Goal: Task Accomplishment & Management: Use online tool/utility

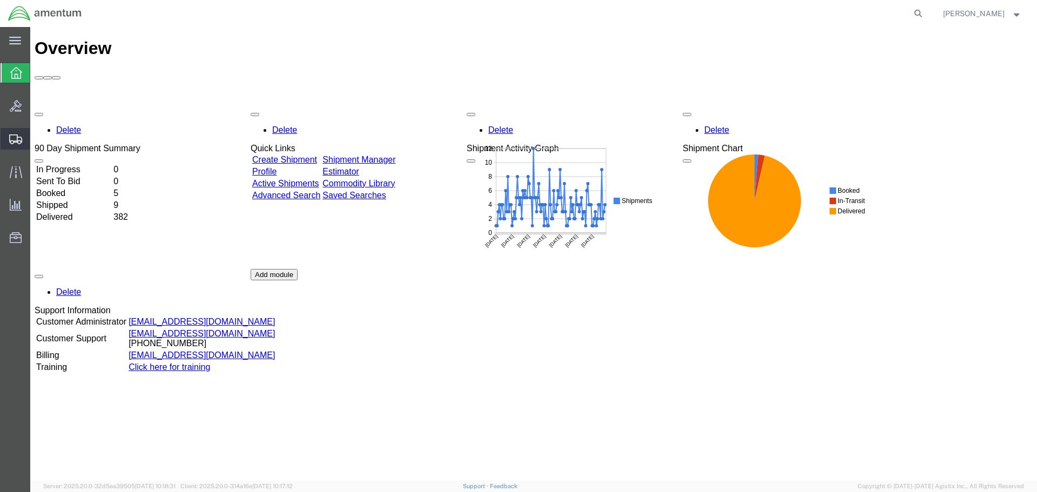
click at [16, 142] on icon at bounding box center [15, 139] width 13 height 10
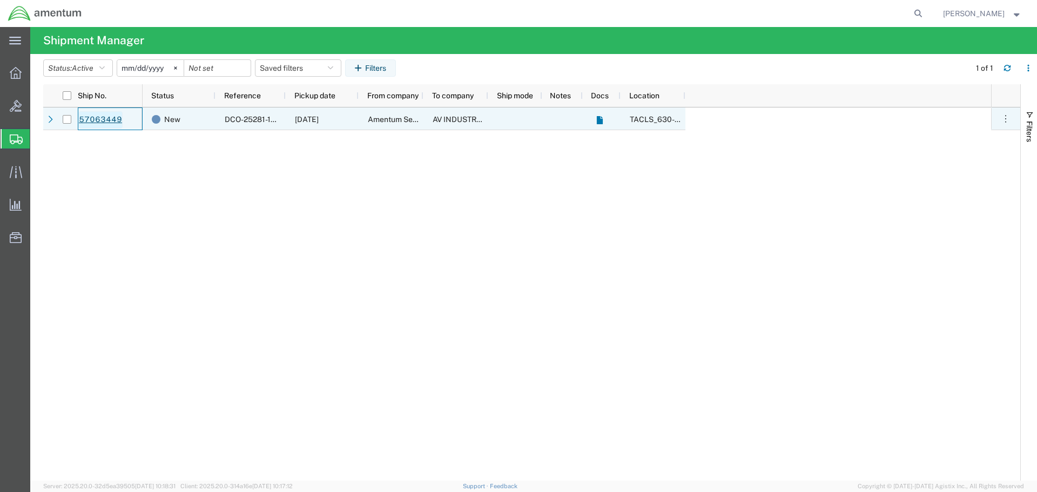
click at [103, 119] on link "57063449" at bounding box center [100, 119] width 44 height 17
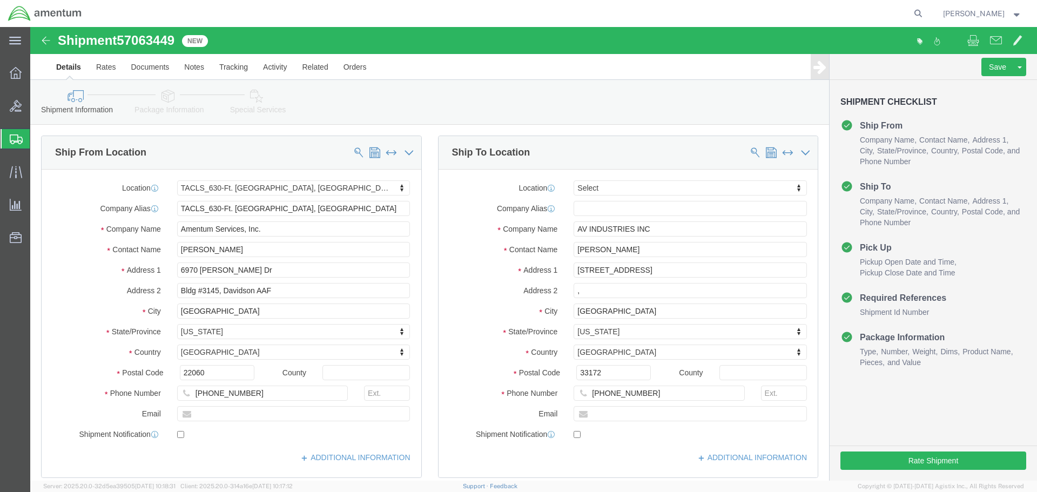
select select "42715"
select select
click button "Rate Shipment"
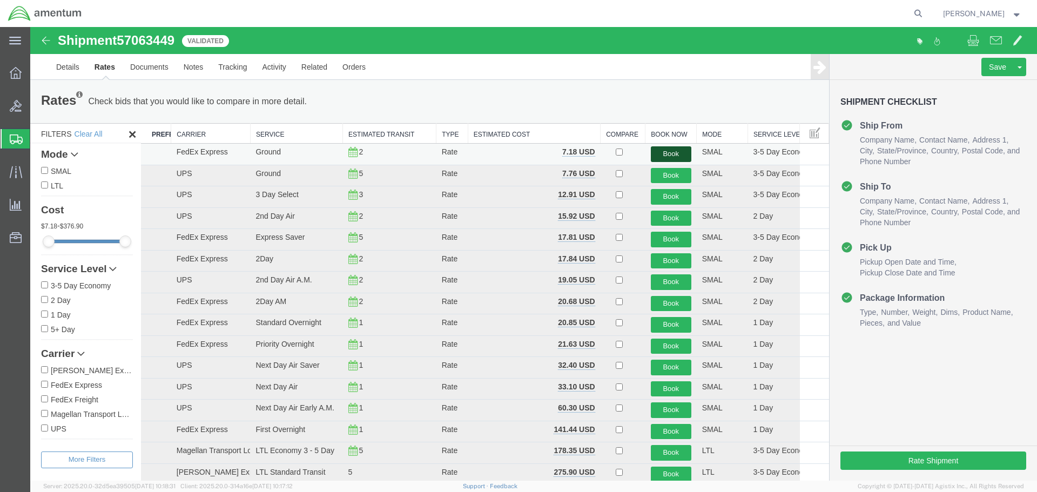
click at [665, 154] on button "Book" at bounding box center [671, 154] width 41 height 16
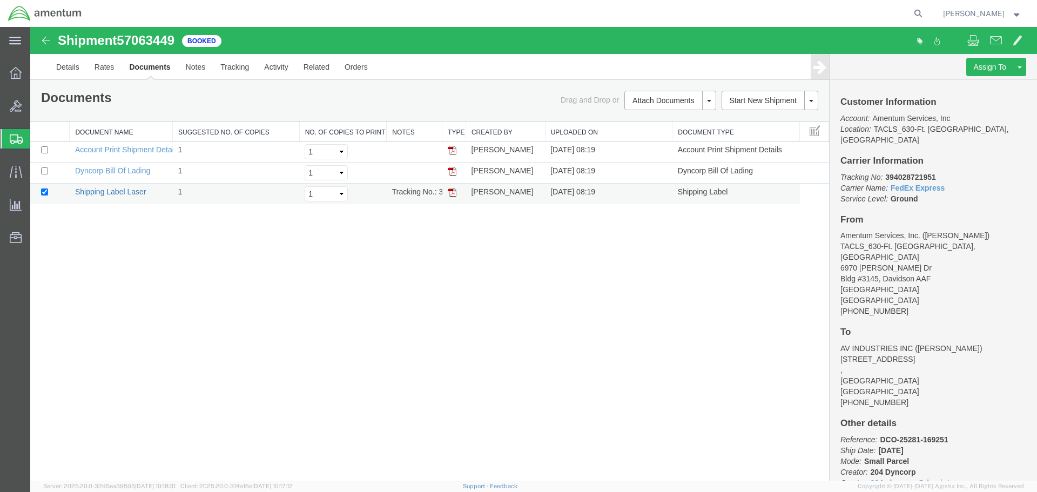
click at [115, 191] on link "Shipping Label Laser" at bounding box center [110, 191] width 71 height 9
click at [15, 171] on icon at bounding box center [15, 172] width 12 height 12
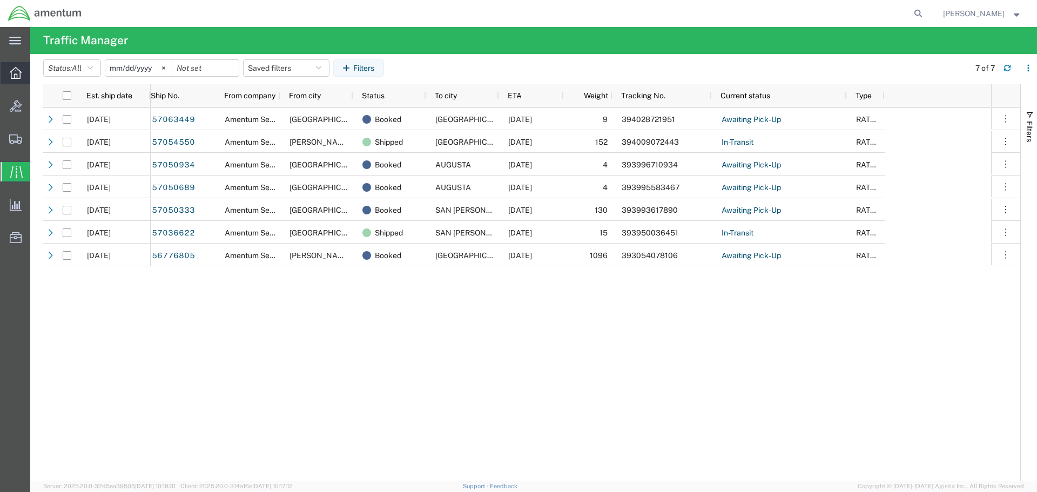
click at [13, 72] on icon at bounding box center [16, 73] width 12 height 12
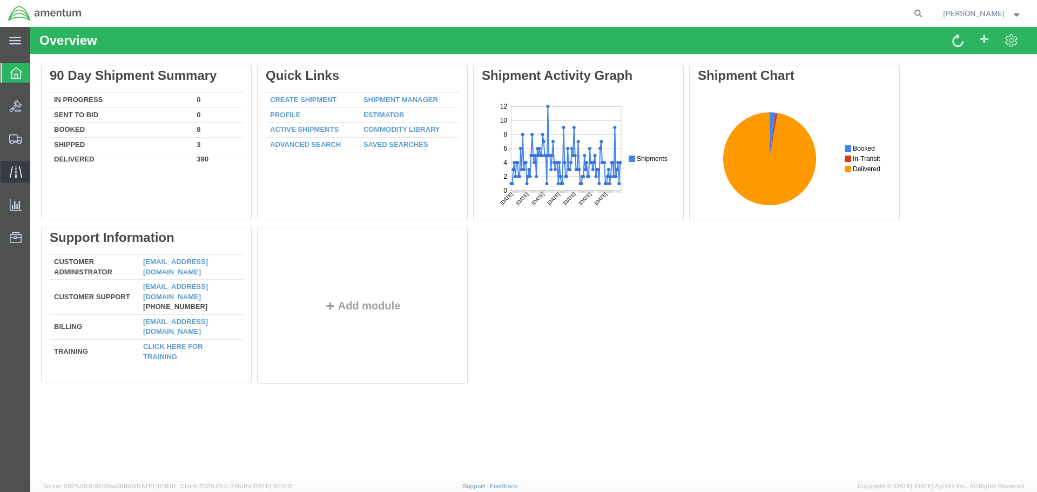
click at [13, 173] on icon at bounding box center [16, 172] width 12 height 12
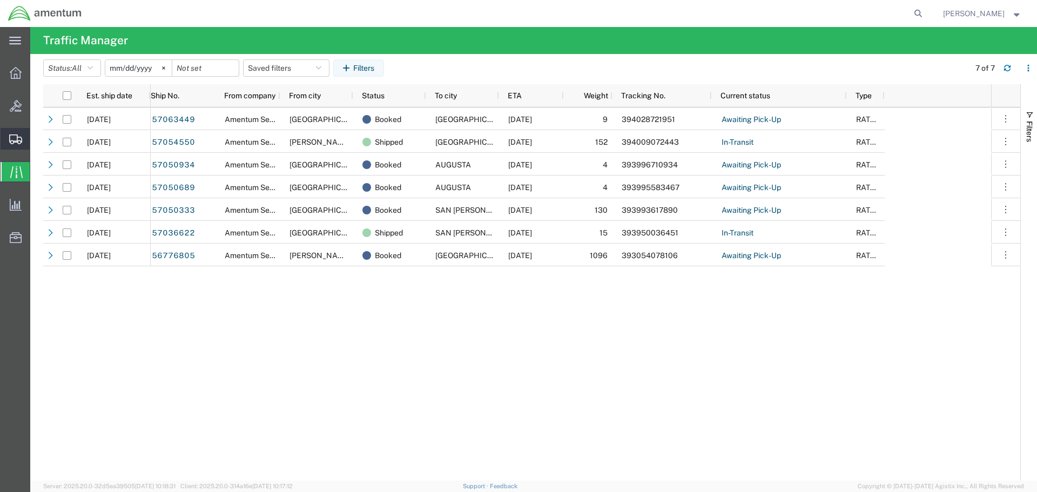
click at [13, 140] on icon at bounding box center [15, 139] width 13 height 10
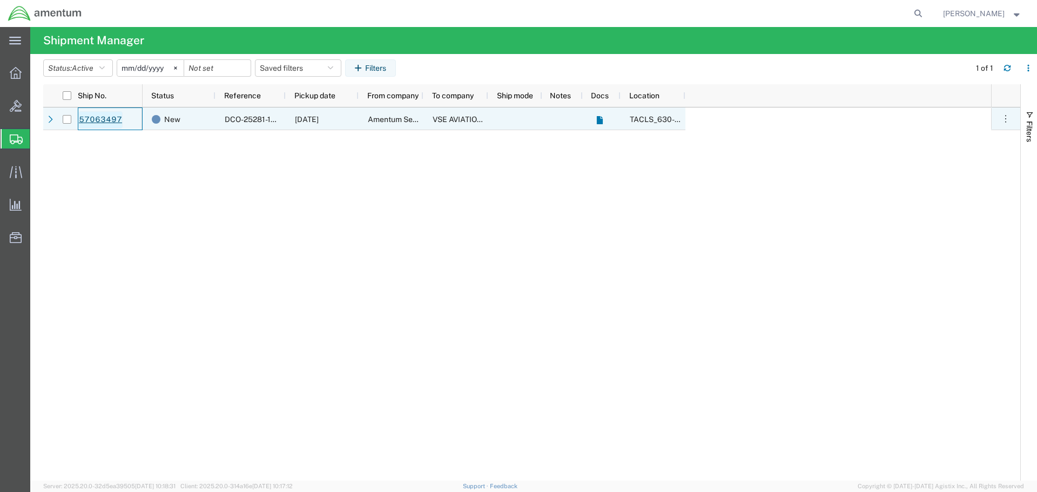
click at [107, 121] on link "57063497" at bounding box center [100, 119] width 44 height 17
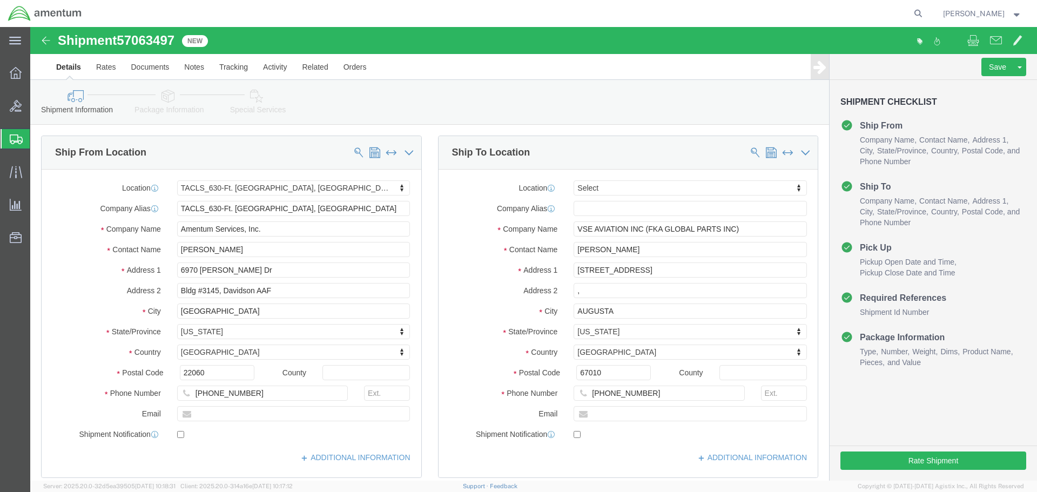
select select "42715"
select select
click icon
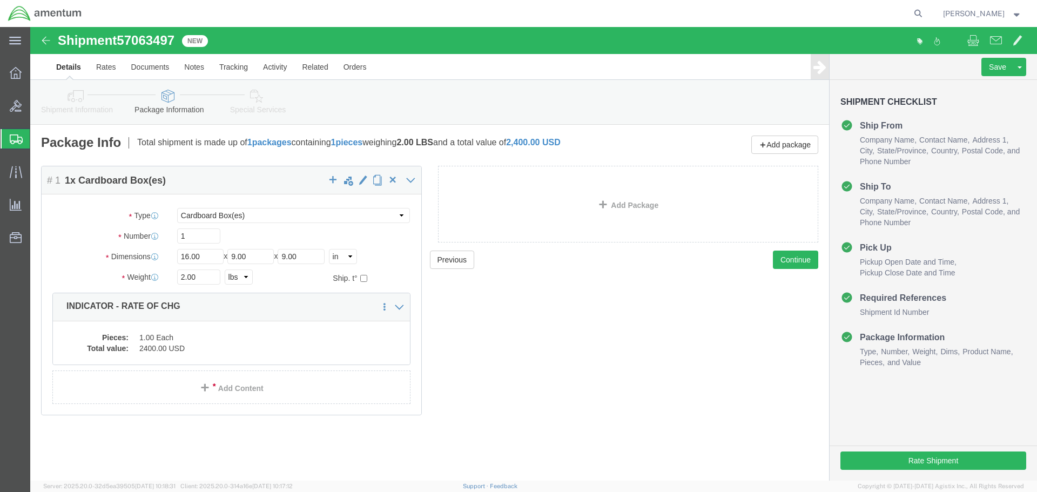
click icon
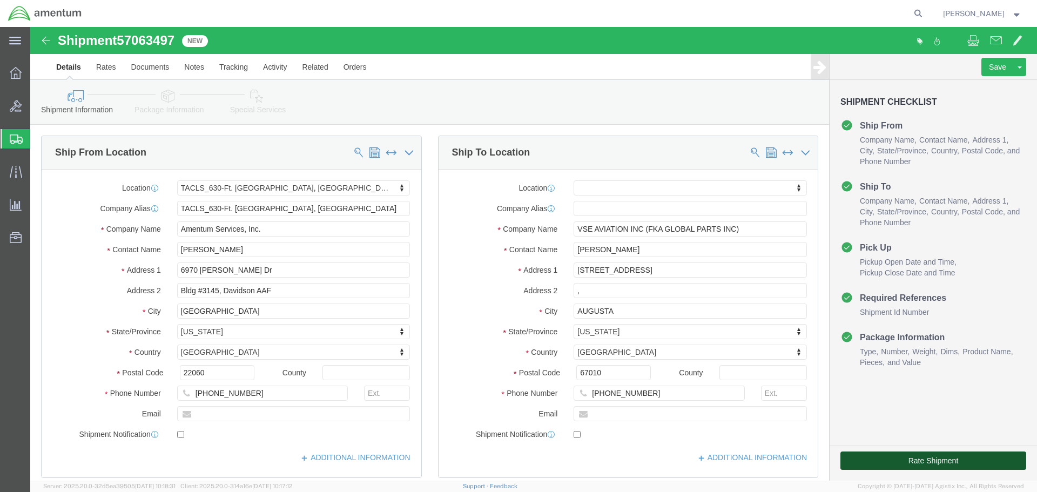
click button "Rate Shipment"
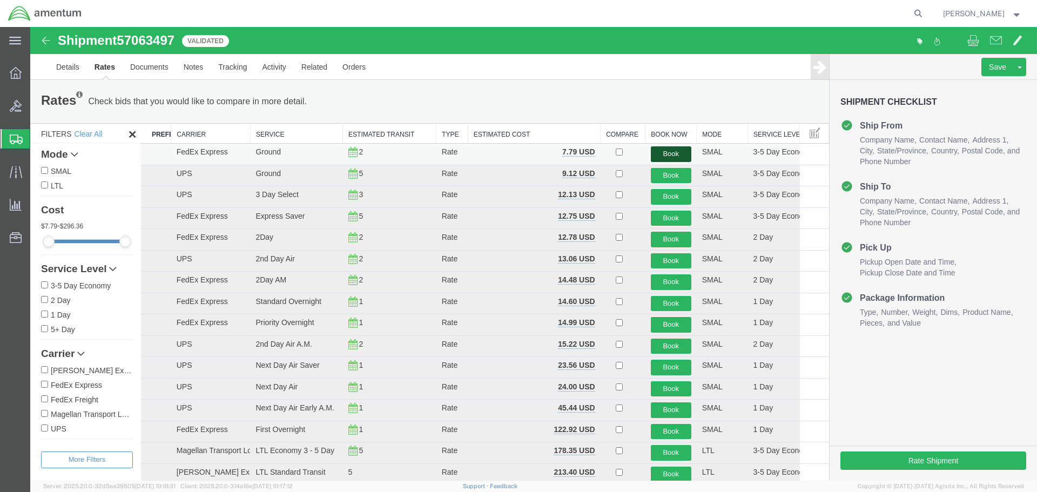
click at [666, 154] on button "Book" at bounding box center [671, 154] width 41 height 16
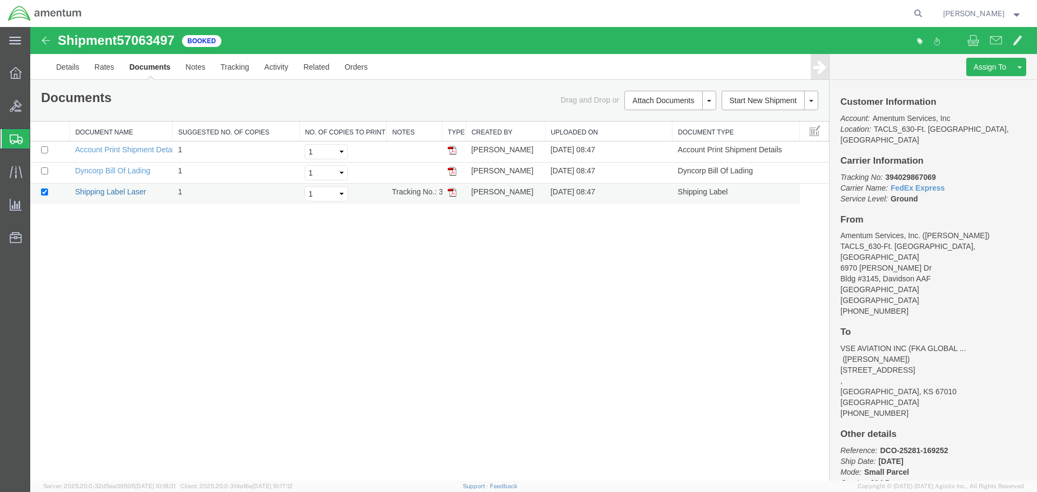
click at [118, 192] on link "Shipping Label Laser" at bounding box center [110, 191] width 71 height 9
